Goal: Information Seeking & Learning: Learn about a topic

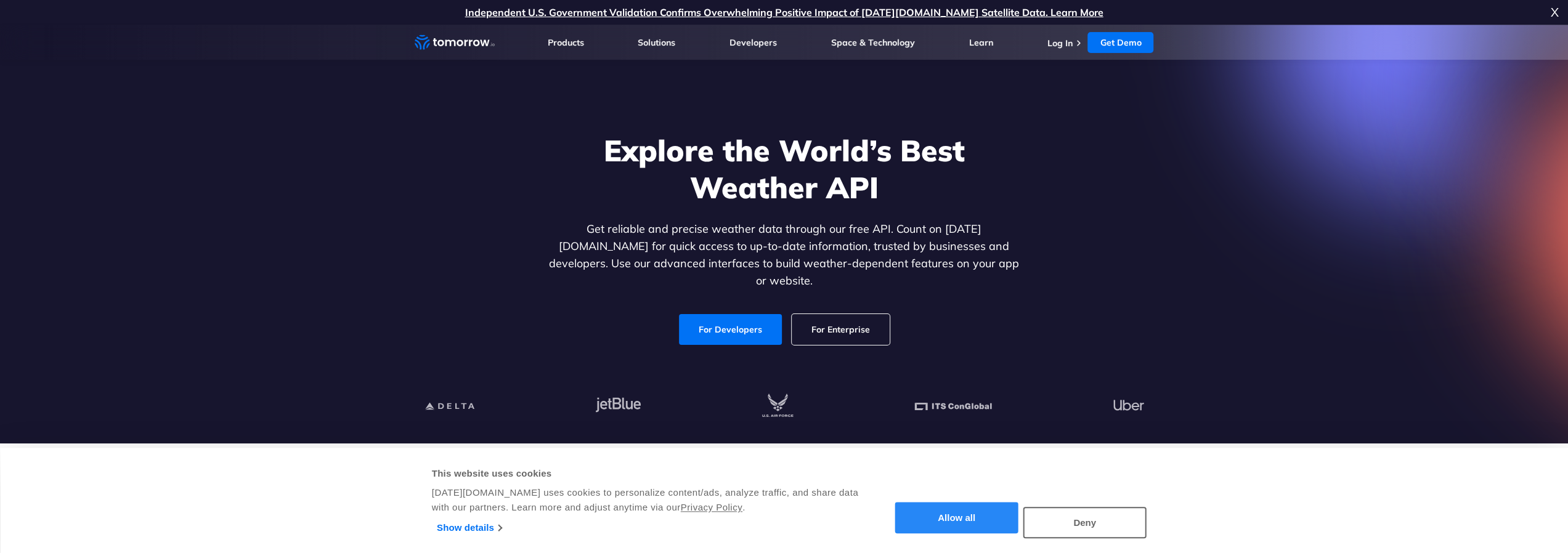
click at [952, 513] on button "Allow all" at bounding box center [957, 518] width 123 height 32
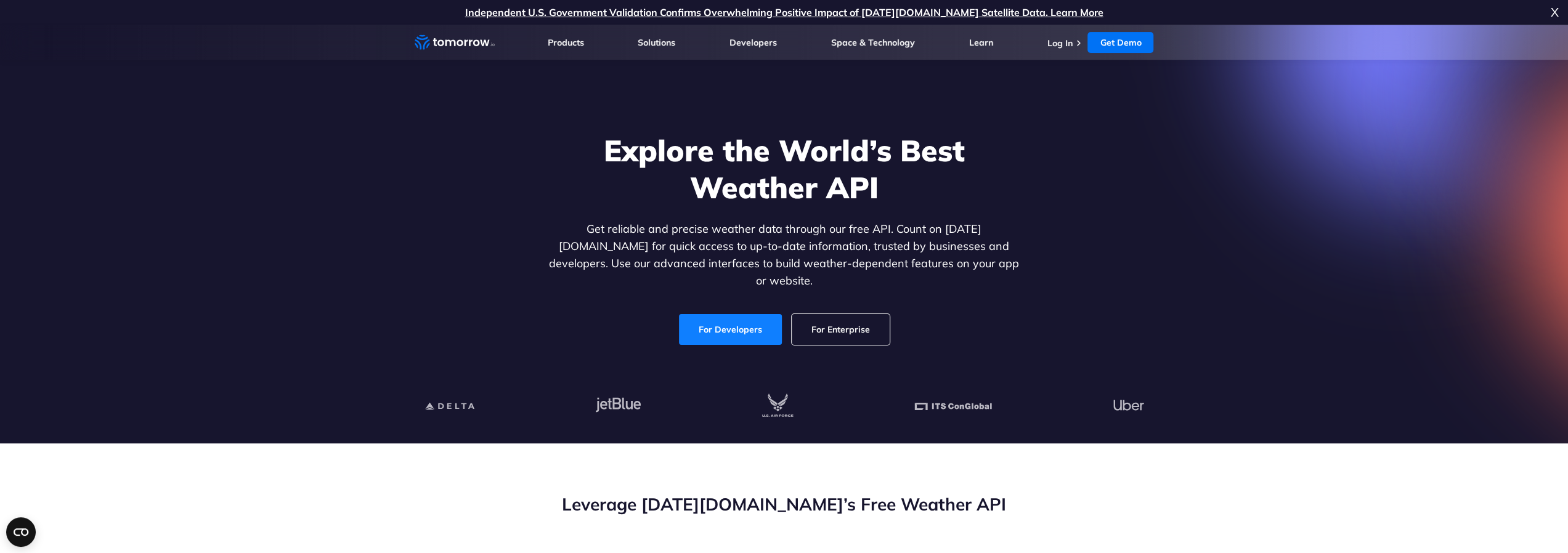
click at [732, 323] on link "For Developers" at bounding box center [730, 330] width 103 height 31
click at [1107, 45] on link "Get Demo" at bounding box center [1120, 42] width 66 height 21
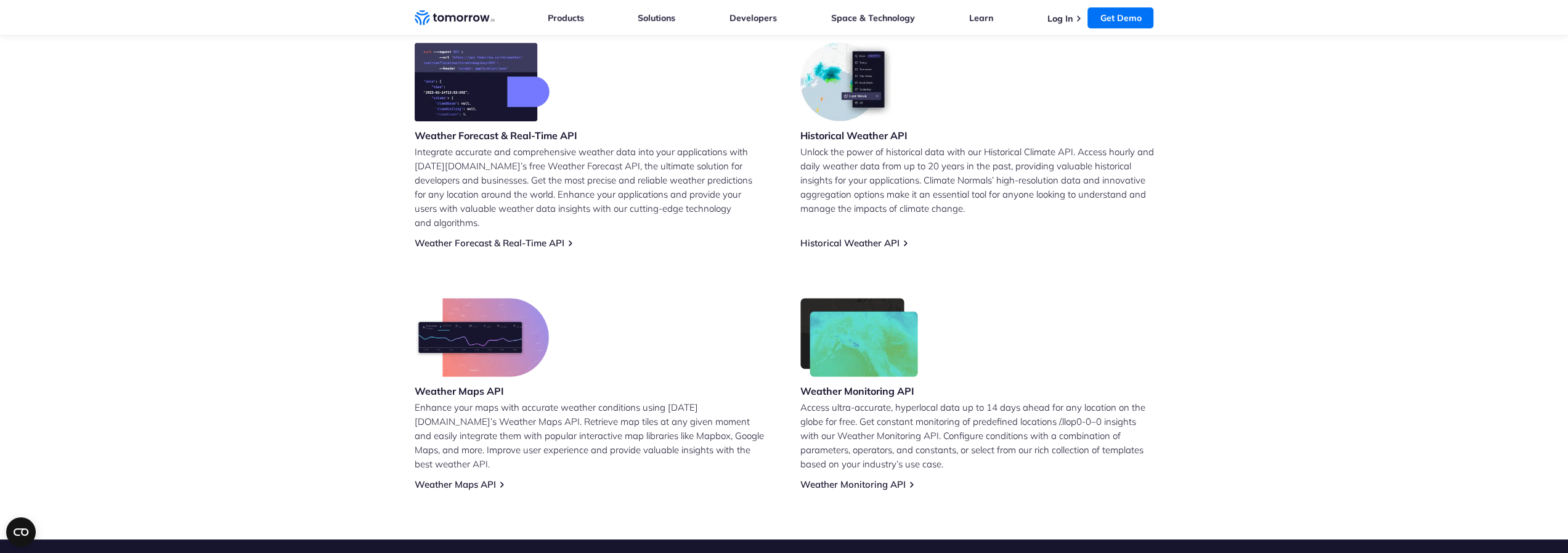
scroll to position [555, 0]
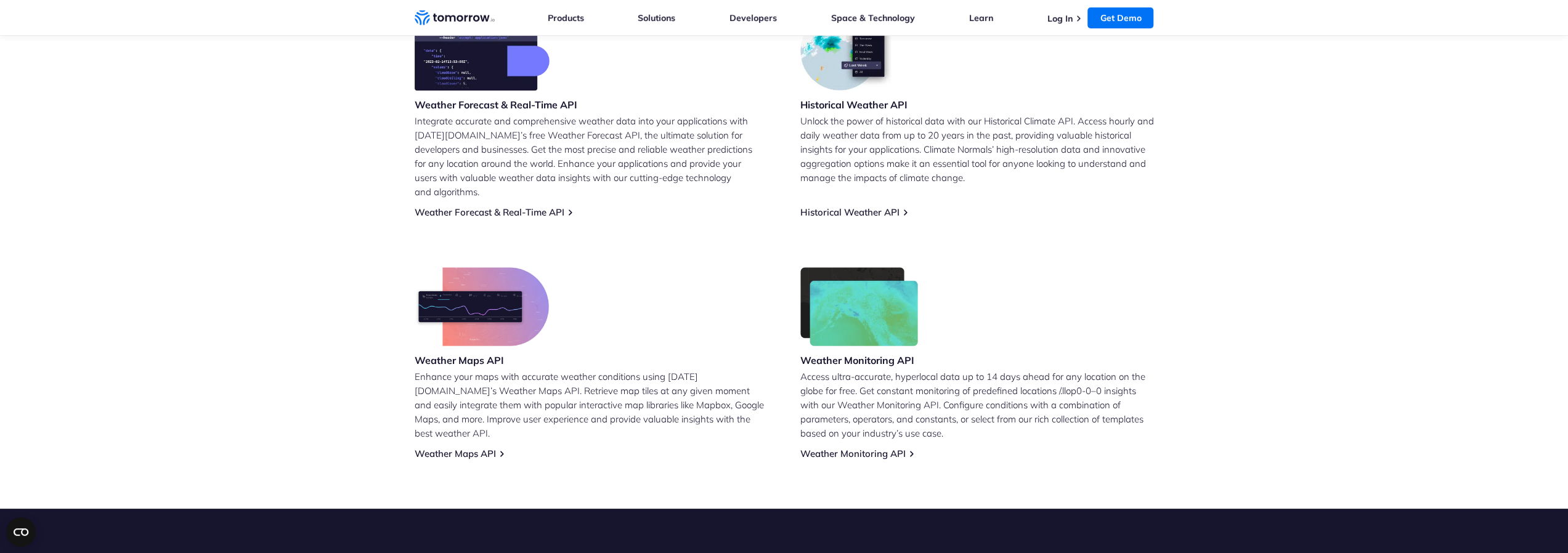
click at [904, 303] on img at bounding box center [859, 307] width 118 height 79
click at [885, 354] on h3 "Weather Monitoring API" at bounding box center [859, 361] width 118 height 14
click at [853, 448] on link "Weather Monitoring API" at bounding box center [852, 454] width 105 height 12
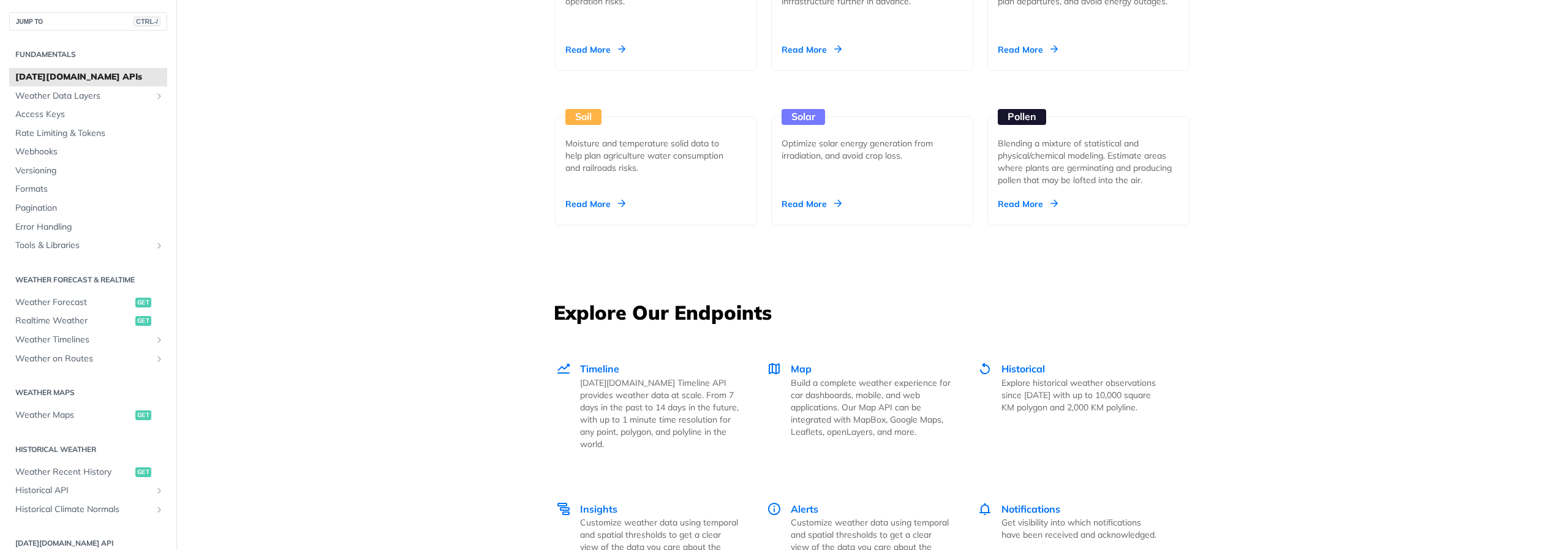
scroll to position [1471, 0]
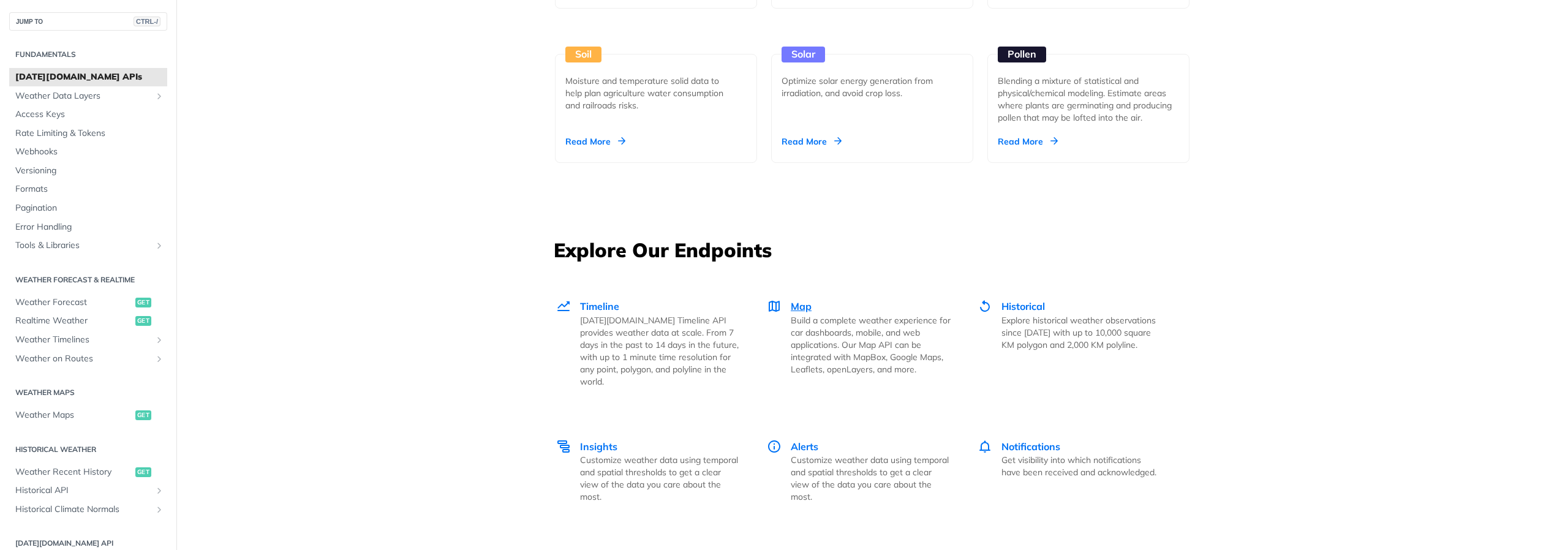
click at [797, 307] on span "Map" at bounding box center [801, 306] width 21 height 12
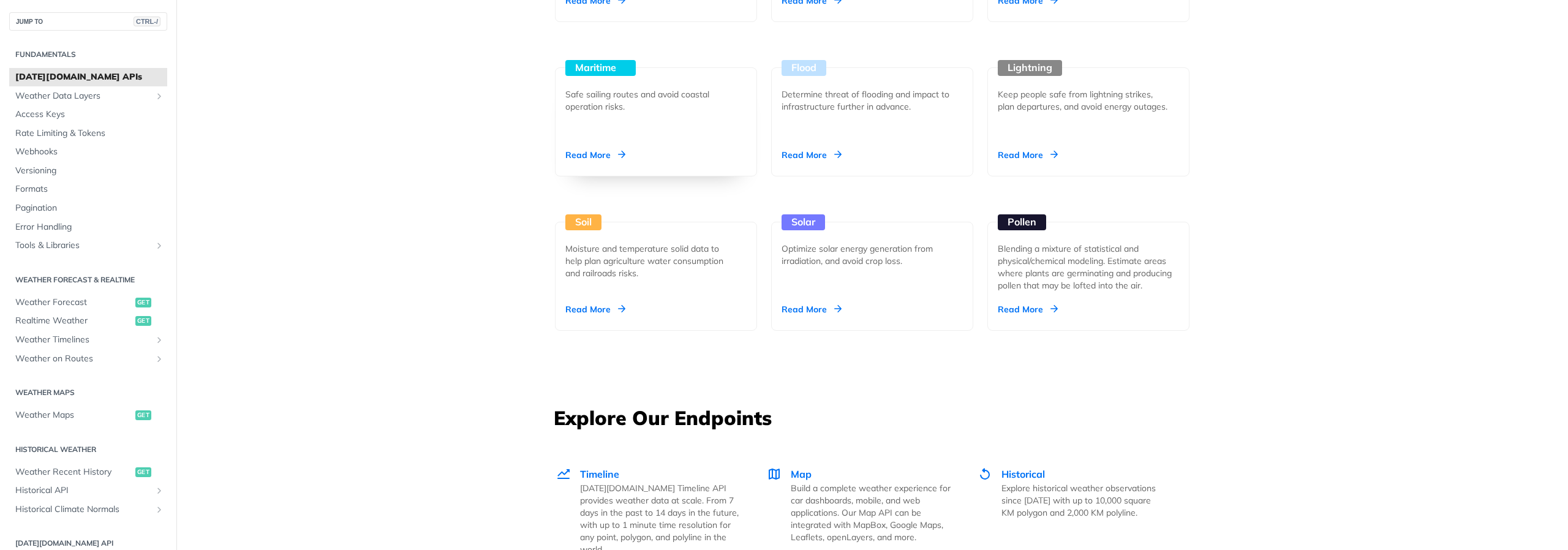
scroll to position [1164, 0]
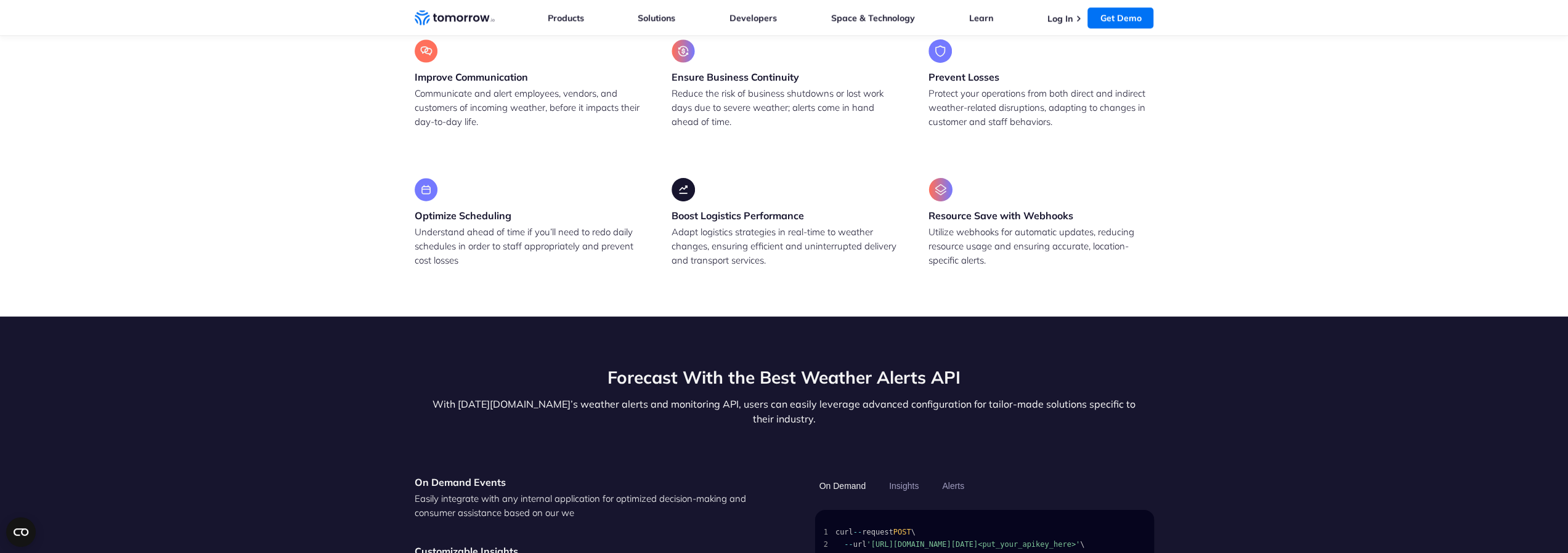
scroll to position [1356, 0]
